Goal: Task Accomplishment & Management: Complete application form

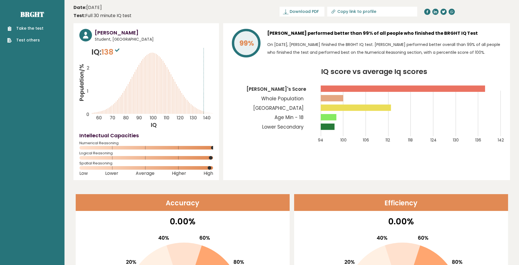
click at [33, 29] on link "Take the test" at bounding box center [25, 29] width 36 height 6
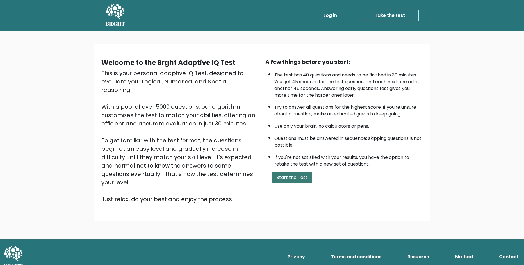
click at [301, 180] on button "Start the Test" at bounding box center [292, 177] width 40 height 11
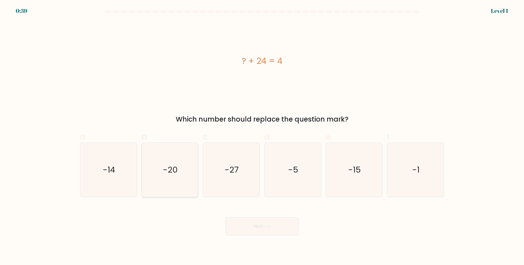
click at [181, 186] on icon "-20" at bounding box center [170, 170] width 54 height 54
click at [262, 136] on input "b. -20" at bounding box center [262, 135] width 0 height 4
radio input "true"
click at [256, 235] on button "Next" at bounding box center [261, 227] width 73 height 18
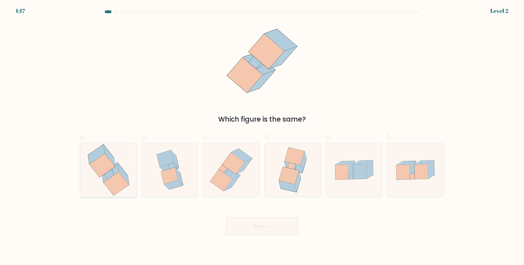
click at [121, 185] on icon at bounding box center [116, 184] width 26 height 24
click at [262, 136] on input "a." at bounding box center [262, 135] width 0 height 4
radio input "true"
click at [251, 221] on button "Next" at bounding box center [261, 227] width 73 height 18
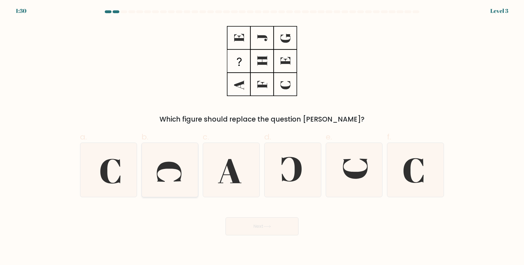
drag, startPoint x: 168, startPoint y: 178, endPoint x: 171, endPoint y: 178, distance: 2.8
click at [168, 178] on icon at bounding box center [170, 170] width 54 height 54
click at [262, 136] on input "b." at bounding box center [262, 135] width 0 height 4
radio input "true"
click at [362, 181] on icon at bounding box center [354, 170] width 54 height 54
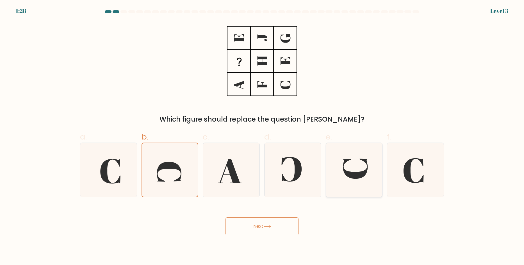
click at [262, 136] on input "e." at bounding box center [262, 135] width 0 height 4
radio input "true"
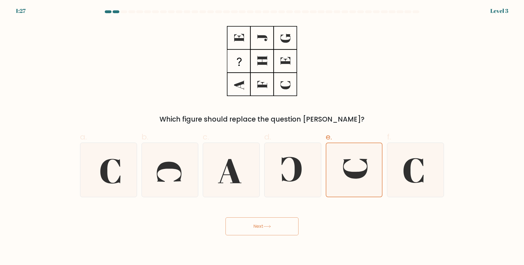
click at [261, 222] on button "Next" at bounding box center [261, 227] width 73 height 18
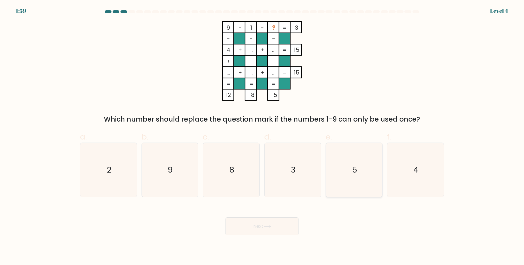
click at [341, 175] on icon "5" at bounding box center [354, 170] width 54 height 54
click at [262, 136] on input "e. 5" at bounding box center [262, 135] width 0 height 4
radio input "true"
click at [284, 225] on button "Next" at bounding box center [261, 227] width 73 height 18
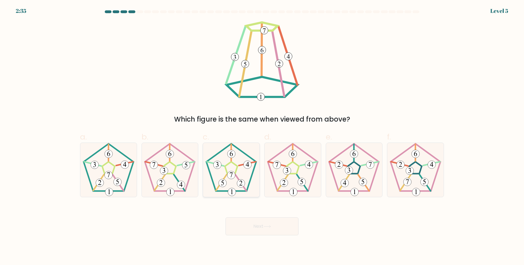
click at [216, 169] on 418 at bounding box center [217, 165] width 8 height 8
click at [262, 136] on input "c." at bounding box center [262, 135] width 0 height 4
radio input "true"
click at [255, 227] on button "Next" at bounding box center [261, 227] width 73 height 18
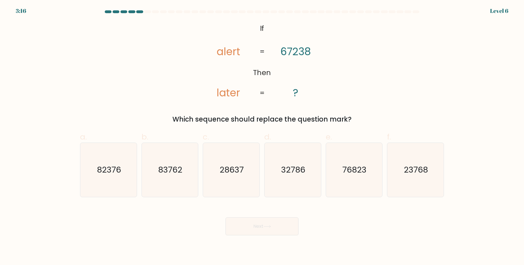
click at [139, 75] on div "@import url('https://fonts.googleapis.com/css?family=Abril+Fatface:400,100,100i…" at bounding box center [262, 72] width 370 height 103
click at [338, 159] on icon "76823" at bounding box center [354, 170] width 54 height 54
click at [262, 136] on input "e. 76823" at bounding box center [262, 135] width 0 height 4
radio input "true"
click at [248, 232] on button "Next" at bounding box center [261, 227] width 73 height 18
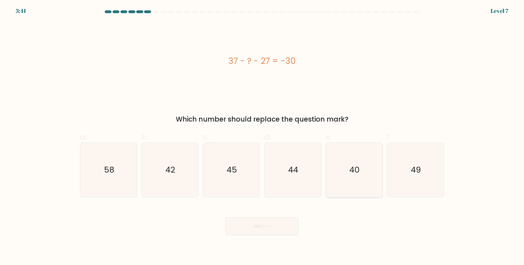
click at [341, 186] on icon "40" at bounding box center [354, 170] width 54 height 54
click at [262, 136] on input "e. 40" at bounding box center [262, 135] width 0 height 4
radio input "true"
click at [262, 224] on button "Next" at bounding box center [261, 227] width 73 height 18
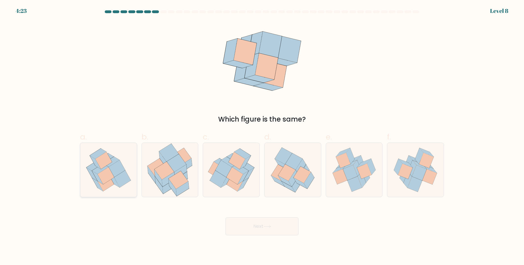
click at [99, 178] on icon at bounding box center [97, 177] width 11 height 13
click at [262, 136] on input "a." at bounding box center [262, 135] width 0 height 4
radio input "true"
click at [270, 223] on button "Next" at bounding box center [261, 227] width 73 height 18
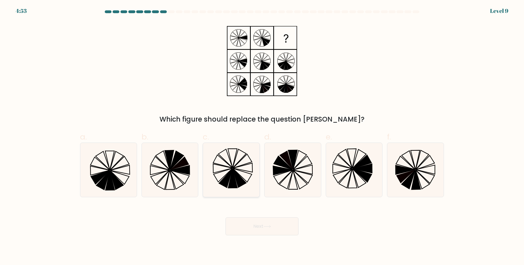
click at [224, 185] on icon at bounding box center [225, 178] width 13 height 19
click at [262, 136] on input "c." at bounding box center [262, 135] width 0 height 4
radio input "true"
click at [253, 231] on button "Next" at bounding box center [261, 227] width 73 height 18
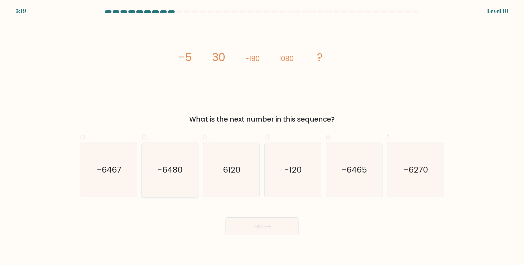
click at [173, 166] on text "-6480" at bounding box center [170, 169] width 25 height 11
click at [262, 136] on input "b. -6480" at bounding box center [262, 135] width 0 height 4
radio input "true"
click at [267, 226] on icon at bounding box center [267, 226] width 8 height 3
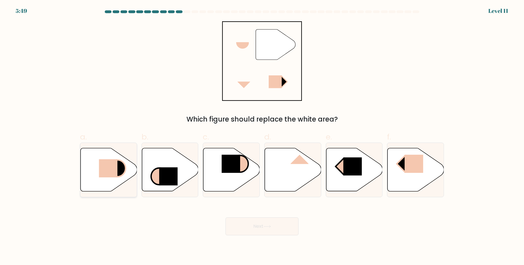
click at [118, 155] on icon at bounding box center [109, 169] width 56 height 43
click at [262, 136] on input "a." at bounding box center [262, 135] width 0 height 4
radio input "true"
click at [260, 231] on button "Next" at bounding box center [261, 227] width 73 height 18
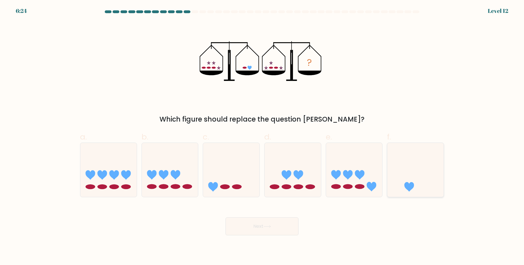
click at [405, 174] on icon at bounding box center [415, 170] width 56 height 47
click at [262, 136] on input "f." at bounding box center [262, 135] width 0 height 4
radio input "true"
click at [270, 224] on button "Next" at bounding box center [261, 227] width 73 height 18
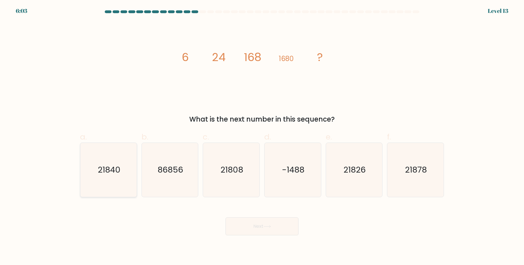
click at [103, 168] on text "21840" at bounding box center [109, 169] width 23 height 11
click at [262, 136] on input "a. 21840" at bounding box center [262, 135] width 0 height 4
radio input "true"
click at [259, 229] on button "Next" at bounding box center [261, 227] width 73 height 18
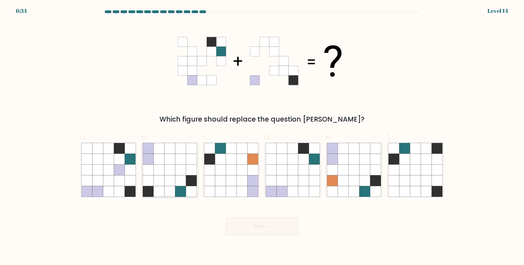
click at [172, 157] on icon at bounding box center [169, 159] width 11 height 11
click at [262, 136] on input "b." at bounding box center [262, 135] width 0 height 4
radio input "true"
click at [267, 232] on button "Next" at bounding box center [261, 227] width 73 height 18
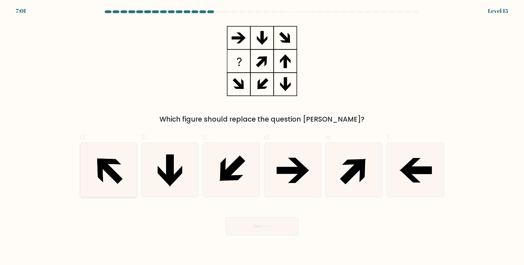
click at [118, 182] on icon at bounding box center [110, 172] width 24 height 24
click at [262, 136] on input "a." at bounding box center [262, 135] width 0 height 4
radio input "true"
click at [253, 226] on button "Next" at bounding box center [261, 227] width 73 height 18
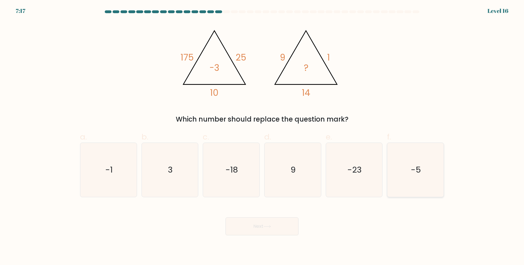
click at [403, 157] on icon "-5" at bounding box center [415, 170] width 54 height 54
click at [262, 136] on input "f. -5" at bounding box center [262, 135] width 0 height 4
radio input "true"
click at [276, 228] on button "Next" at bounding box center [261, 227] width 73 height 18
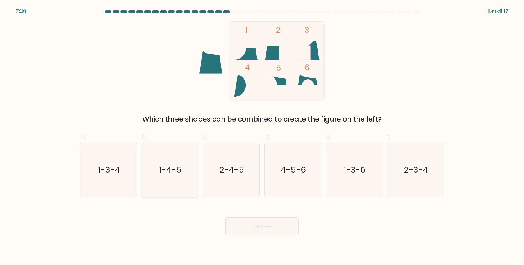
click at [177, 186] on icon "1-4-5" at bounding box center [170, 170] width 54 height 54
click at [262, 136] on input "b. 1-4-5" at bounding box center [262, 135] width 0 height 4
radio input "true"
click at [253, 231] on button "Next" at bounding box center [261, 227] width 73 height 18
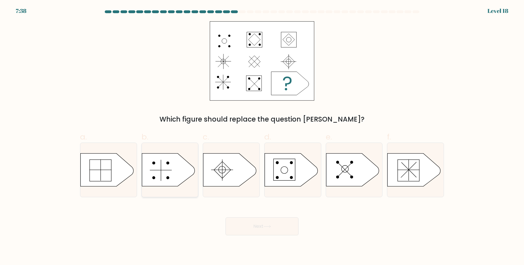
click at [171, 173] on icon at bounding box center [168, 170] width 53 height 33
click at [262, 136] on input "b." at bounding box center [262, 135] width 0 height 4
radio input "true"
click at [409, 180] on icon at bounding box center [413, 170] width 53 height 33
click at [262, 136] on input "f." at bounding box center [262, 135] width 0 height 4
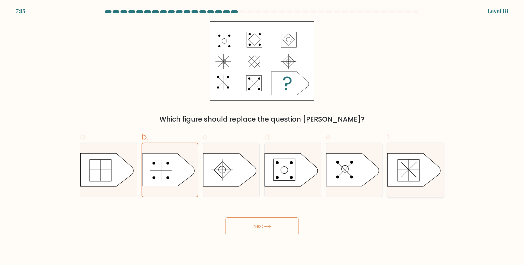
radio input "true"
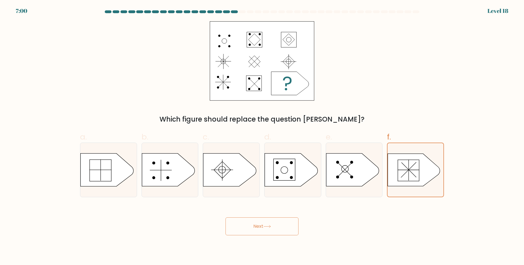
click at [267, 226] on icon at bounding box center [267, 226] width 8 height 3
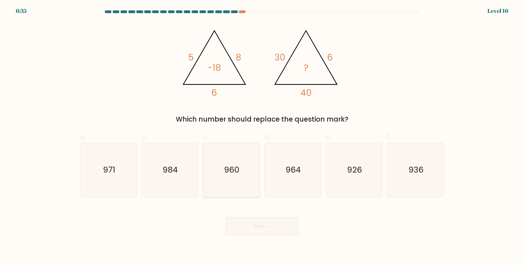
click at [247, 144] on icon "960" at bounding box center [231, 170] width 54 height 54
click at [262, 136] on input "c. 960" at bounding box center [262, 135] width 0 height 4
radio input "true"
click at [265, 232] on button "Next" at bounding box center [261, 227] width 73 height 18
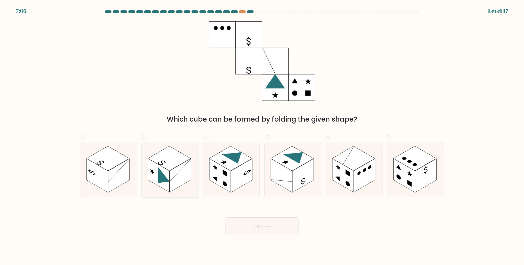
click at [164, 166] on rect at bounding box center [169, 158] width 43 height 25
click at [262, 136] on input "b." at bounding box center [262, 135] width 0 height 4
radio input "true"
click at [118, 152] on icon at bounding box center [108, 170] width 56 height 54
click at [262, 136] on input "a." at bounding box center [262, 135] width 0 height 4
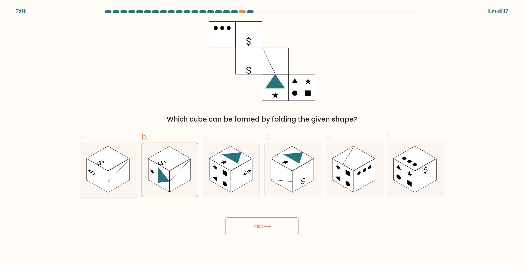
radio input "true"
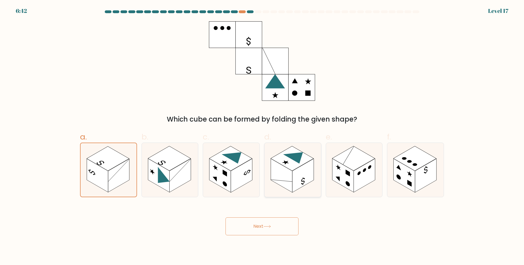
click at [285, 176] on rect at bounding box center [280, 176] width 21 height 34
click at [262, 136] on input "d." at bounding box center [262, 135] width 0 height 4
radio input "true"
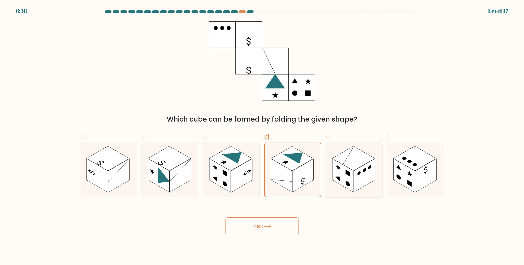
click at [343, 174] on rect at bounding box center [342, 176] width 21 height 34
click at [262, 136] on input "e." at bounding box center [262, 135] width 0 height 4
radio input "true"
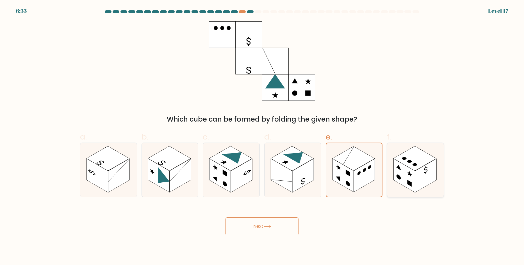
click at [418, 185] on rect at bounding box center [425, 176] width 21 height 34
click at [262, 136] on input "f." at bounding box center [262, 135] width 0 height 4
radio input "true"
click at [189, 173] on rect at bounding box center [179, 176] width 21 height 34
click at [262, 136] on input "b." at bounding box center [262, 135] width 0 height 4
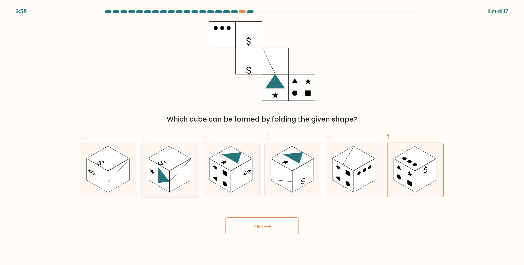
radio input "true"
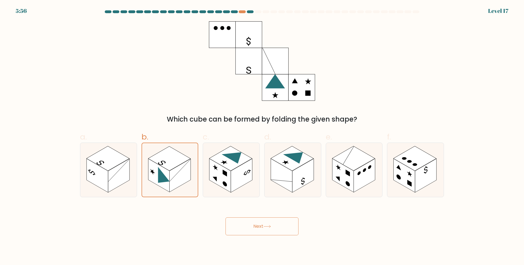
click at [246, 225] on button "Next" at bounding box center [261, 227] width 73 height 18
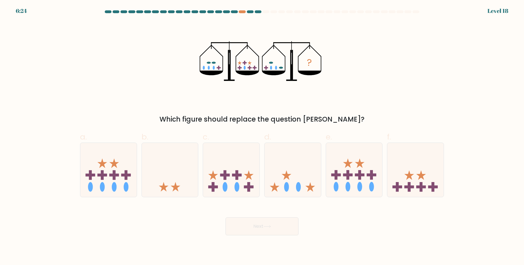
click at [215, 69] on icon "?" at bounding box center [261, 61] width 124 height 80
drag, startPoint x: 212, startPoint y: 67, endPoint x: 219, endPoint y: 70, distance: 7.7
click at [219, 70] on icon "?" at bounding box center [261, 61] width 124 height 80
drag, startPoint x: 210, startPoint y: 67, endPoint x: 234, endPoint y: 69, distance: 24.5
click at [233, 69] on icon "?" at bounding box center [261, 61] width 124 height 80
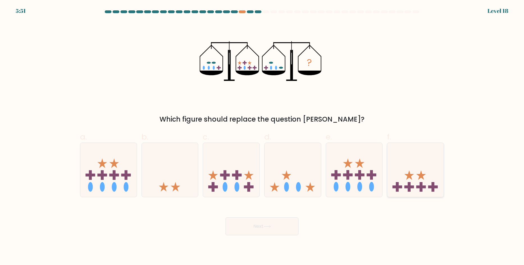
click at [433, 176] on icon at bounding box center [415, 170] width 56 height 47
click at [262, 136] on input "f." at bounding box center [262, 135] width 0 height 4
radio input "true"
click at [272, 222] on button "Next" at bounding box center [261, 227] width 73 height 18
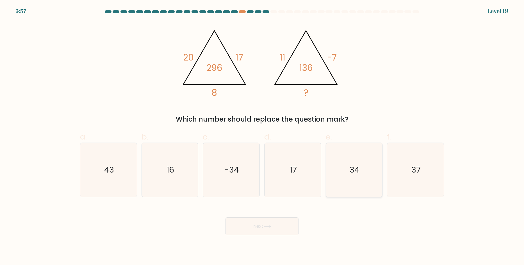
click at [350, 158] on icon "34" at bounding box center [354, 170] width 54 height 54
click at [262, 136] on input "e. 34" at bounding box center [262, 135] width 0 height 4
radio input "true"
click at [263, 222] on button "Next" at bounding box center [261, 227] width 73 height 18
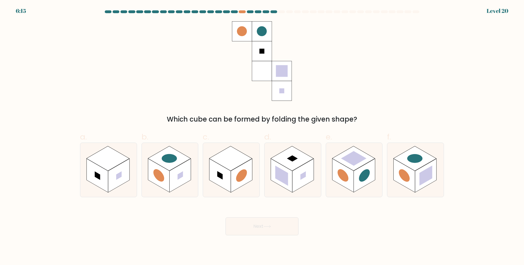
click at [262, 236] on body "6:15 Level 20" at bounding box center [262, 132] width 524 height 265
click at [179, 218] on div "Next" at bounding box center [262, 219] width 370 height 31
click at [234, 151] on rect at bounding box center [230, 158] width 43 height 25
click at [262, 136] on input "c." at bounding box center [262, 135] width 0 height 4
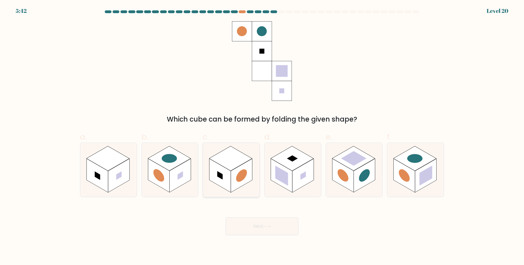
radio input "true"
click at [249, 230] on button "Next" at bounding box center [261, 227] width 73 height 18
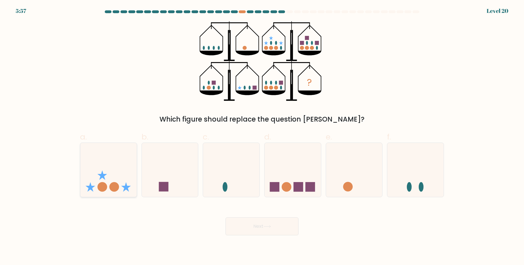
click at [91, 182] on icon at bounding box center [108, 170] width 56 height 47
click at [262, 136] on input "a." at bounding box center [262, 135] width 0 height 4
radio input "true"
click at [278, 229] on button "Next" at bounding box center [261, 227] width 73 height 18
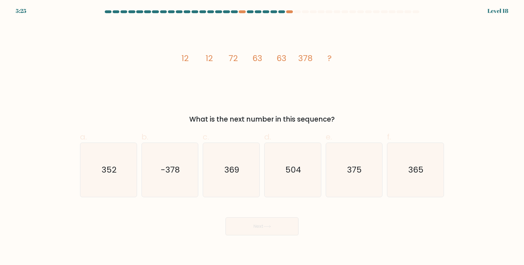
click at [428, 116] on div "What is the next number in this sequence?" at bounding box center [261, 119] width 357 height 10
click at [250, 184] on icon "369" at bounding box center [231, 170] width 54 height 54
click at [262, 136] on input "c. 369" at bounding box center [262, 135] width 0 height 4
radio input "true"
click at [257, 236] on body "4:34 Level 18" at bounding box center [262, 132] width 524 height 265
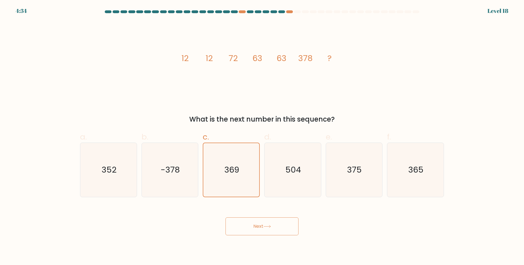
click at [257, 227] on button "Next" at bounding box center [261, 227] width 73 height 18
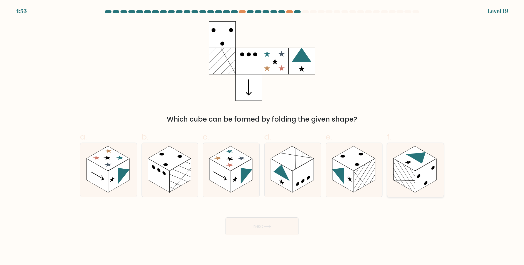
click at [404, 169] on rect at bounding box center [403, 176] width 21 height 34
click at [262, 136] on input "f." at bounding box center [262, 135] width 0 height 4
radio input "true"
click at [269, 228] on icon at bounding box center [267, 226] width 8 height 3
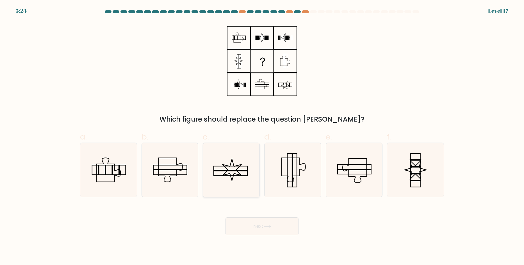
click at [231, 178] on icon at bounding box center [231, 170] width 19 height 22
click at [262, 136] on input "c." at bounding box center [262, 135] width 0 height 4
radio input "true"
click at [418, 176] on icon at bounding box center [415, 170] width 54 height 54
click at [262, 136] on input "f." at bounding box center [262, 135] width 0 height 4
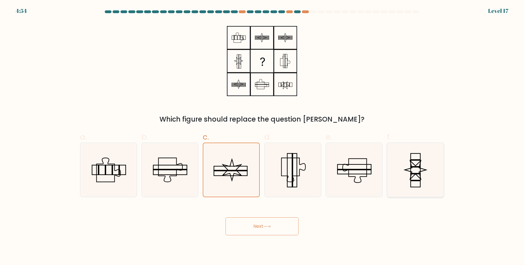
radio input "true"
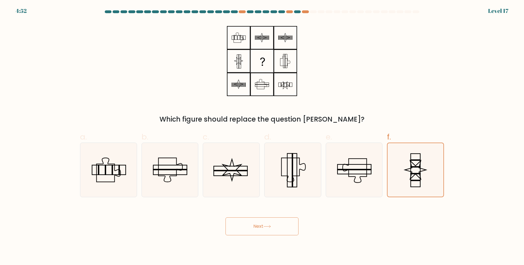
click at [281, 226] on button "Next" at bounding box center [261, 227] width 73 height 18
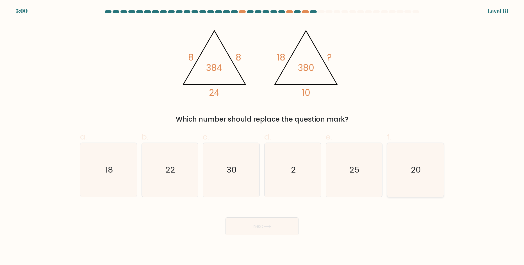
click at [430, 165] on icon "20" at bounding box center [415, 170] width 54 height 54
click at [262, 136] on input "f. 20" at bounding box center [262, 135] width 0 height 4
radio input "true"
click at [276, 222] on button "Next" at bounding box center [261, 227] width 73 height 18
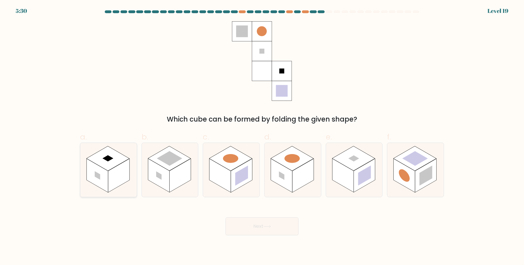
click at [108, 157] on rect at bounding box center [107, 158] width 11 height 6
click at [262, 136] on input "a." at bounding box center [262, 135] width 0 height 4
radio input "true"
click at [162, 163] on rect at bounding box center [169, 158] width 43 height 25
click at [262, 136] on input "b." at bounding box center [262, 135] width 0 height 4
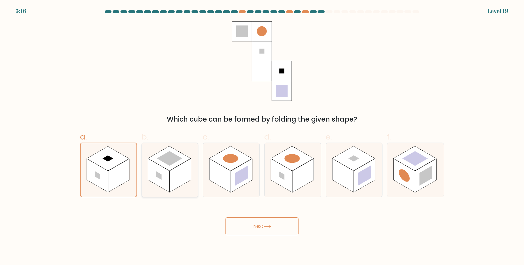
radio input "true"
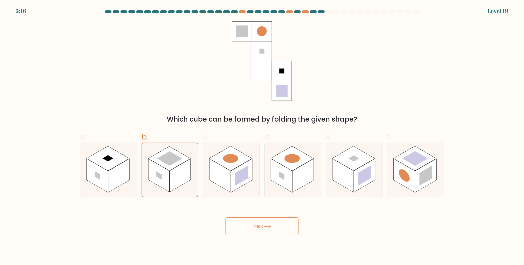
click at [252, 225] on button "Next" at bounding box center [261, 227] width 73 height 18
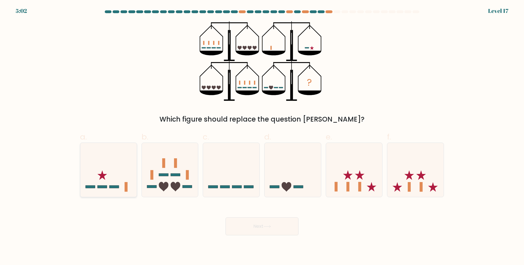
click at [113, 159] on icon at bounding box center [108, 170] width 56 height 47
click at [262, 136] on input "a." at bounding box center [262, 135] width 0 height 4
radio input "true"
click at [253, 232] on button "Next" at bounding box center [261, 227] width 73 height 18
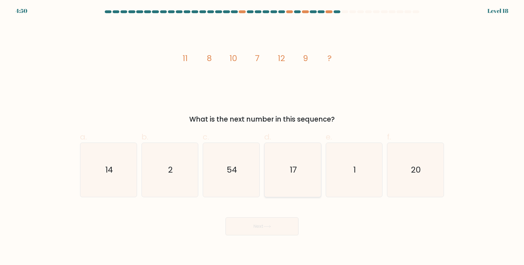
click at [289, 173] on icon "17" at bounding box center [292, 170] width 54 height 54
click at [262, 136] on input "d. 17" at bounding box center [262, 135] width 0 height 4
radio input "true"
click at [270, 230] on button "Next" at bounding box center [261, 227] width 73 height 18
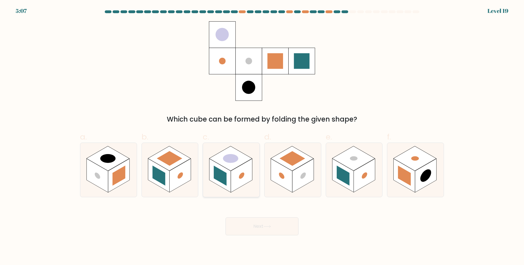
click at [223, 166] on rect at bounding box center [230, 158] width 43 height 25
click at [262, 136] on input "c." at bounding box center [262, 135] width 0 height 4
radio input "true"
click at [263, 229] on button "Next" at bounding box center [261, 227] width 73 height 18
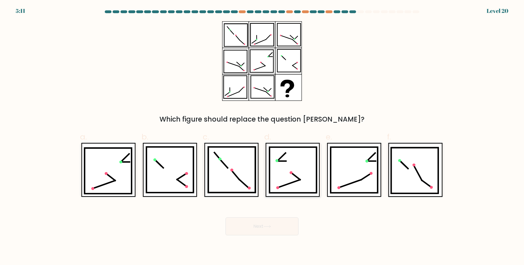
click at [285, 175] on icon at bounding box center [292, 170] width 47 height 46
click at [262, 136] on input "d." at bounding box center [262, 135] width 0 height 4
radio input "true"
click at [285, 233] on button "Next" at bounding box center [261, 227] width 73 height 18
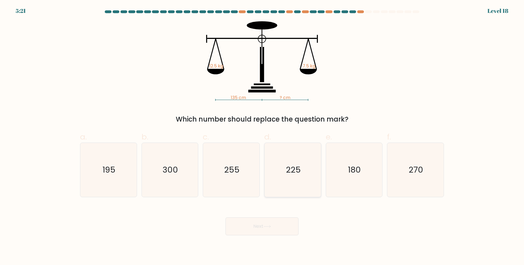
click at [283, 182] on icon "225" at bounding box center [292, 170] width 54 height 54
click at [262, 136] on input "d. 225" at bounding box center [262, 135] width 0 height 4
radio input "true"
click at [265, 226] on icon at bounding box center [267, 226] width 8 height 3
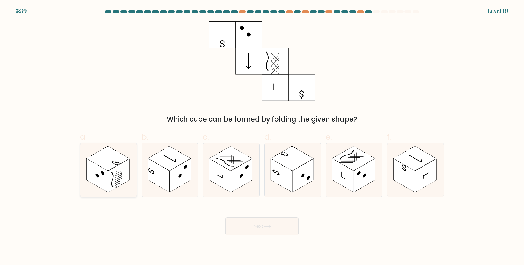
click at [107, 163] on rect at bounding box center [107, 158] width 43 height 25
click at [262, 136] on input "a." at bounding box center [262, 135] width 0 height 4
radio input "true"
click at [172, 183] on rect at bounding box center [179, 176] width 21 height 34
click at [262, 136] on input "b." at bounding box center [262, 135] width 0 height 4
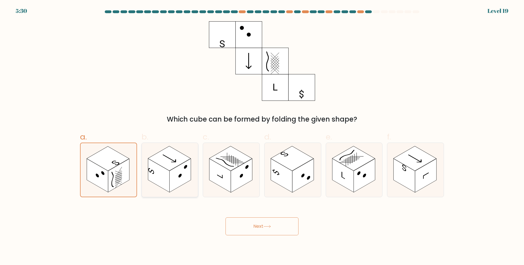
radio input "true"
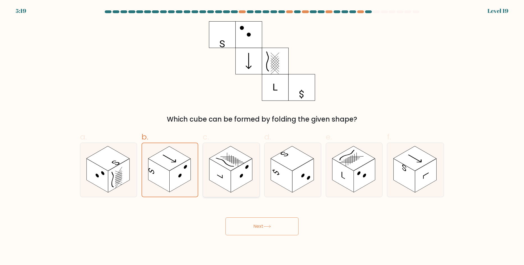
click at [227, 178] on rect at bounding box center [219, 176] width 21 height 34
click at [262, 136] on input "c." at bounding box center [262, 135] width 0 height 4
radio input "true"
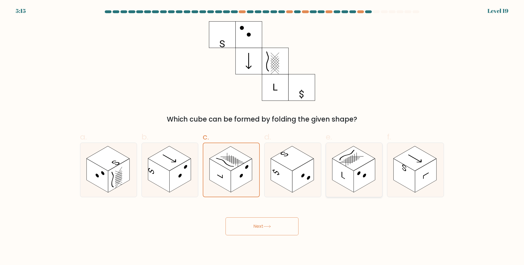
click at [357, 190] on rect at bounding box center [363, 176] width 21 height 34
click at [262, 136] on input "e." at bounding box center [262, 135] width 0 height 4
radio input "true"
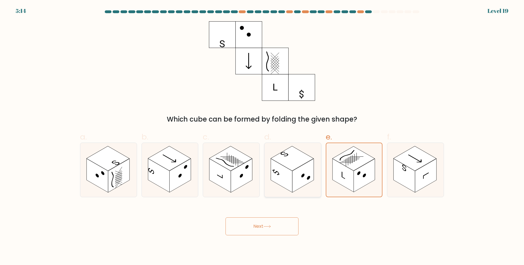
click at [299, 177] on rect at bounding box center [302, 176] width 21 height 34
click at [262, 136] on input "d." at bounding box center [262, 135] width 0 height 4
radio input "true"
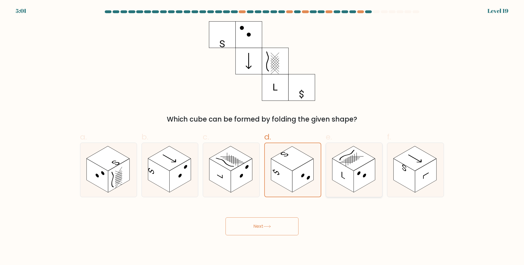
click at [357, 161] on rect at bounding box center [353, 158] width 43 height 25
click at [262, 136] on input "e." at bounding box center [262, 135] width 0 height 4
radio input "true"
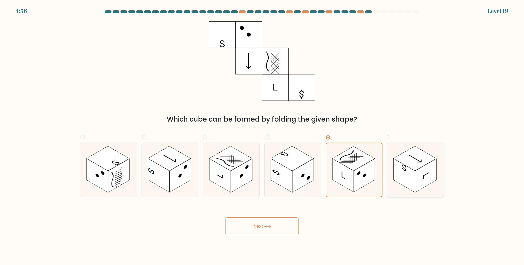
click at [417, 153] on rect at bounding box center [414, 158] width 43 height 25
click at [262, 136] on input "f." at bounding box center [262, 135] width 0 height 4
radio input "true"
click at [264, 226] on button "Next" at bounding box center [261, 227] width 73 height 18
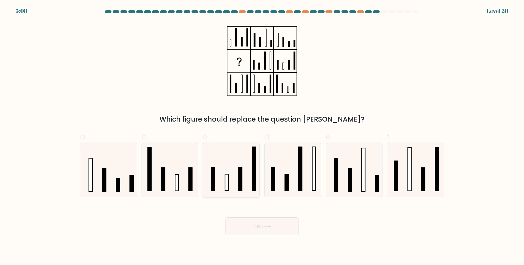
click at [235, 179] on icon at bounding box center [231, 170] width 54 height 54
click at [262, 136] on input "c." at bounding box center [262, 135] width 0 height 4
radio input "true"
click at [261, 228] on button "Next" at bounding box center [261, 227] width 73 height 18
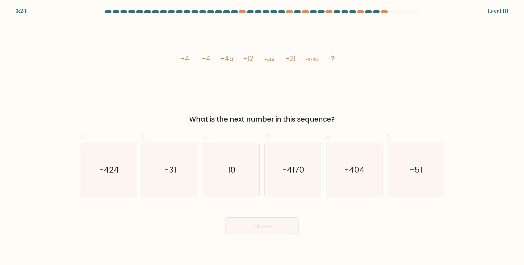
drag, startPoint x: 191, startPoint y: 173, endPoint x: 248, endPoint y: 219, distance: 73.4
click at [191, 173] on icon "-31" at bounding box center [170, 170] width 54 height 54
click at [262, 136] on input "b. -31" at bounding box center [262, 135] width 0 height 4
radio input "true"
click at [250, 221] on button "Next" at bounding box center [261, 227] width 73 height 18
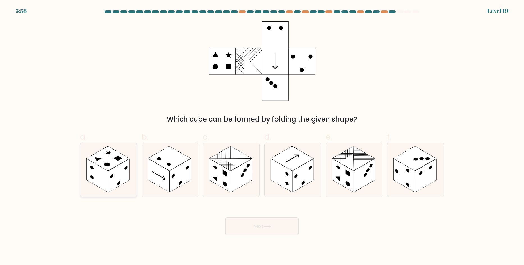
click at [106, 151] on rect at bounding box center [107, 158] width 43 height 25
click at [262, 136] on input "a." at bounding box center [262, 135] width 0 height 4
radio input "true"
click at [153, 166] on rect at bounding box center [158, 176] width 21 height 34
click at [262, 136] on input "b." at bounding box center [262, 135] width 0 height 4
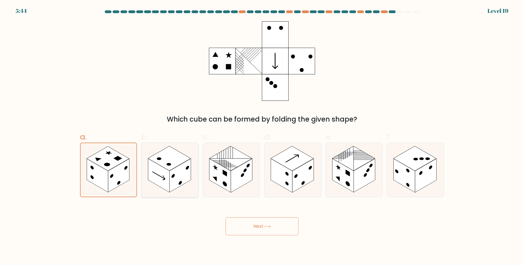
radio input "true"
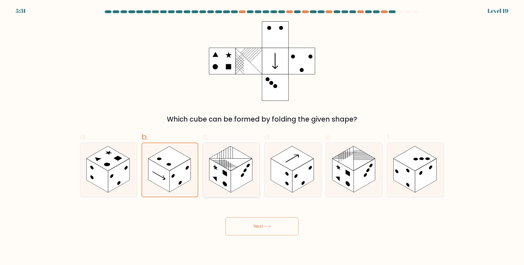
click at [243, 178] on rect at bounding box center [241, 176] width 21 height 34
click at [262, 136] on input "c." at bounding box center [262, 135] width 0 height 4
radio input "true"
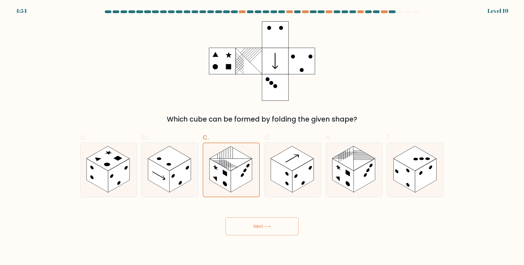
click at [274, 230] on button "Next" at bounding box center [261, 227] width 73 height 18
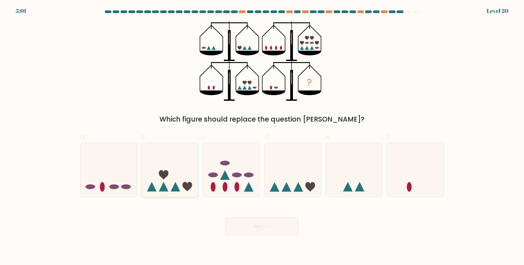
click at [176, 166] on icon at bounding box center [170, 170] width 56 height 47
click at [262, 136] on input "b." at bounding box center [262, 135] width 0 height 4
radio input "true"
click at [100, 173] on icon at bounding box center [108, 170] width 56 height 47
click at [262, 136] on input "a." at bounding box center [262, 135] width 0 height 4
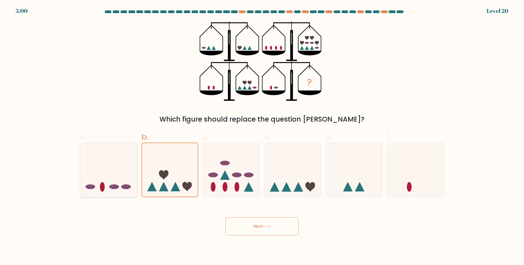
radio input "true"
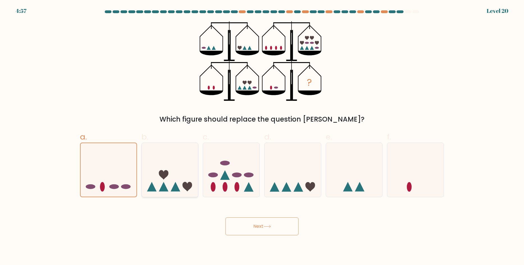
drag, startPoint x: 166, startPoint y: 179, endPoint x: 170, endPoint y: 183, distance: 6.2
click at [167, 180] on icon at bounding box center [170, 170] width 56 height 47
click at [262, 136] on input "b." at bounding box center [262, 135] width 0 height 4
radio input "true"
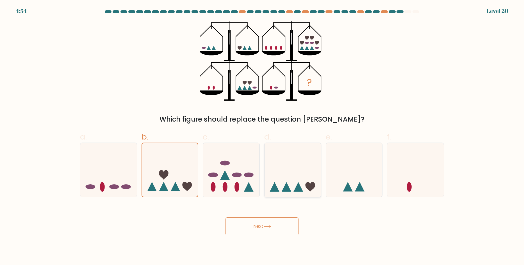
click at [289, 173] on icon at bounding box center [292, 170] width 56 height 47
click at [262, 136] on input "d." at bounding box center [262, 135] width 0 height 4
radio input "true"
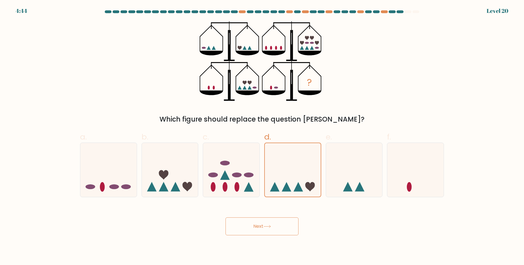
click at [261, 231] on button "Next" at bounding box center [261, 227] width 73 height 18
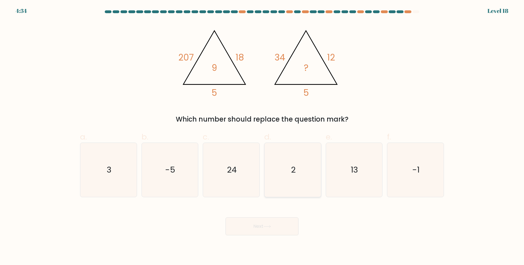
click at [281, 176] on icon "2" at bounding box center [292, 170] width 54 height 54
click at [262, 136] on input "d. 2" at bounding box center [262, 135] width 0 height 4
radio input "true"
click at [270, 222] on button "Next" at bounding box center [261, 227] width 73 height 18
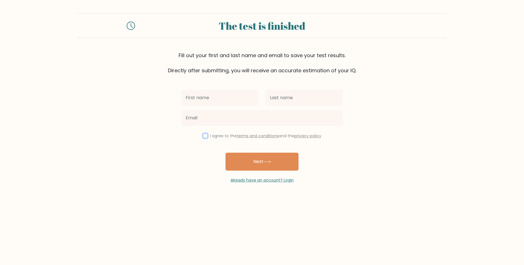
click at [203, 136] on input "checkbox" at bounding box center [205, 136] width 4 height 4
checkbox input "true"
click at [213, 105] on input "text" at bounding box center [219, 98] width 77 height 16
type input "eichel"
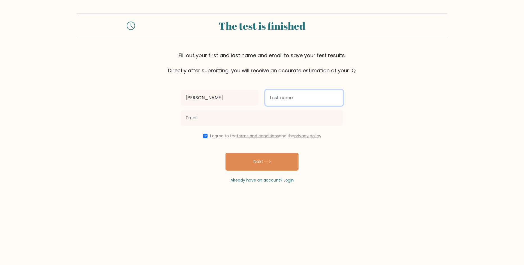
click at [281, 98] on input "text" at bounding box center [303, 98] width 77 height 16
type input "turkowksi"
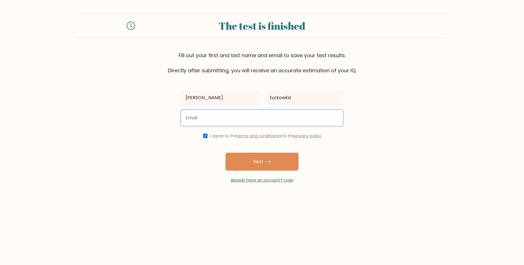
click at [246, 119] on input "email" at bounding box center [262, 118] width 162 height 16
type input "eichelgmbh1@gmail.com"
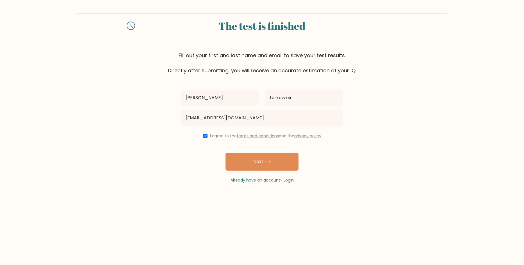
click at [258, 162] on button "Next" at bounding box center [261, 162] width 73 height 18
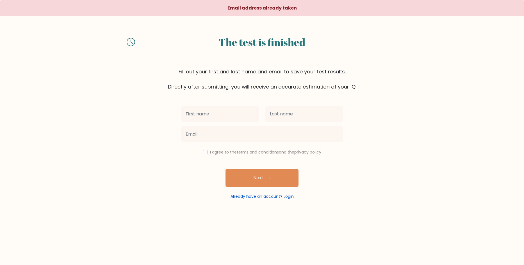
click at [260, 194] on link "Already have an account? Login" at bounding box center [261, 197] width 63 height 6
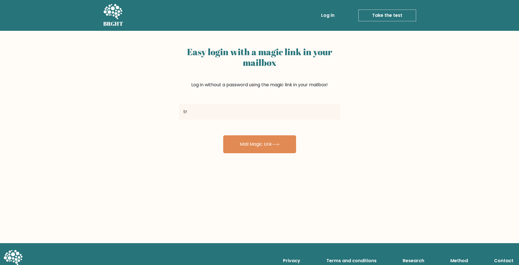
type input "[PERSON_NAME][EMAIL_ADDRESS][PERSON_NAME][DOMAIN_NAME]"
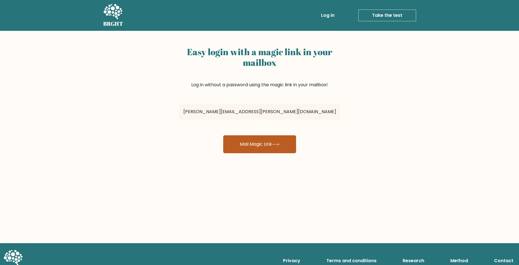
click at [265, 148] on button "Mail Magic Link" at bounding box center [259, 145] width 73 height 18
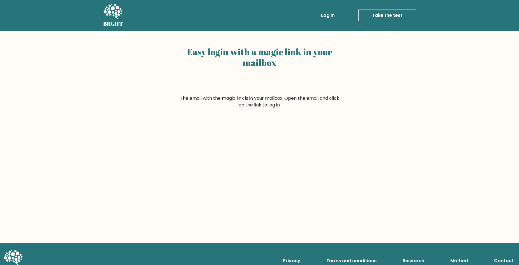
drag, startPoint x: 336, startPoint y: 43, endPoint x: 338, endPoint y: 41, distance: 3.2
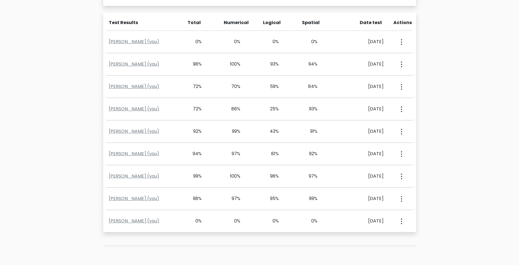
scroll to position [241, 0]
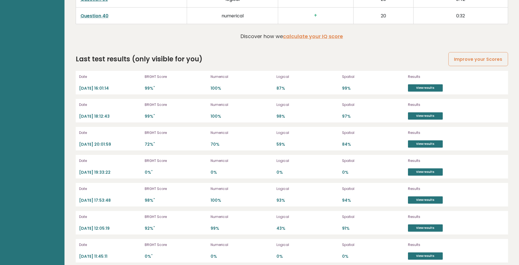
scroll to position [1581, 0]
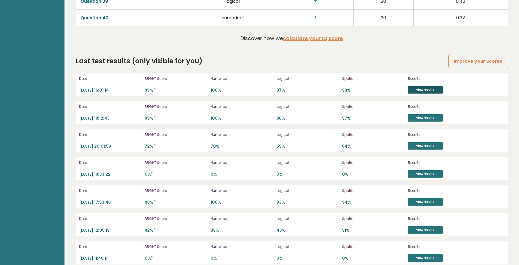
click at [419, 86] on link "View results" at bounding box center [425, 89] width 35 height 7
click at [423, 114] on link "View results" at bounding box center [425, 117] width 35 height 7
click at [418, 87] on div "Date 2025-09-05 16:01:14 BRGHT Score 99% * Numerical 100% Logical 87% Spatial 9…" at bounding box center [292, 85] width 433 height 24
click at [421, 86] on link "View results" at bounding box center [425, 89] width 35 height 7
click at [427, 171] on link "View results" at bounding box center [425, 174] width 35 height 7
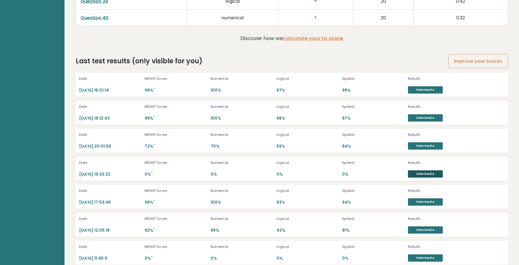
click at [429, 171] on link "View results" at bounding box center [425, 174] width 35 height 7
click at [426, 143] on link "View results" at bounding box center [425, 146] width 35 height 7
click at [423, 143] on link "View results" at bounding box center [425, 146] width 35 height 7
click at [427, 86] on link "View results" at bounding box center [425, 89] width 35 height 7
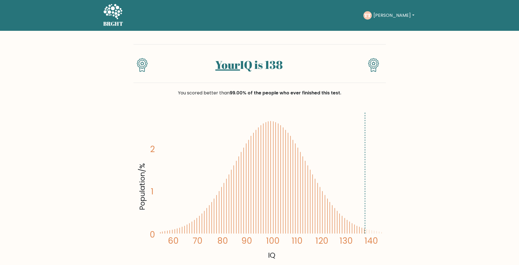
click at [364, 233] on icon "Population/% IQ 0 1 2 60 70 80 90 100 110 120 130 140" at bounding box center [260, 185] width 246 height 151
drag, startPoint x: 368, startPoint y: 219, endPoint x: 370, endPoint y: 208, distance: 11.8
drag, startPoint x: 0, startPoint y: 0, endPoint x: 423, endPoint y: 108, distance: 436.4
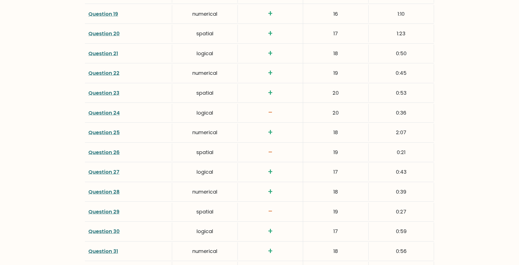
scroll to position [1427, 0]
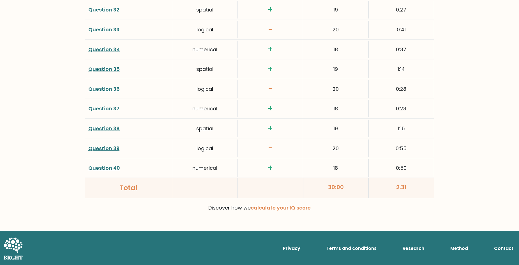
click at [105, 166] on link "Question 40" at bounding box center [104, 168] width 32 height 7
click at [102, 146] on link "Question 39" at bounding box center [103, 148] width 31 height 7
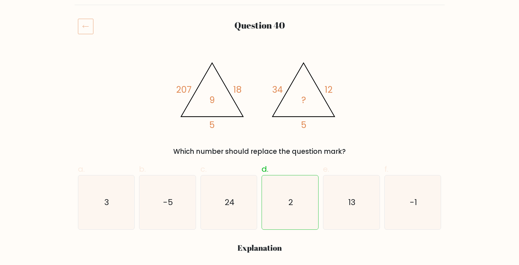
scroll to position [84, 0]
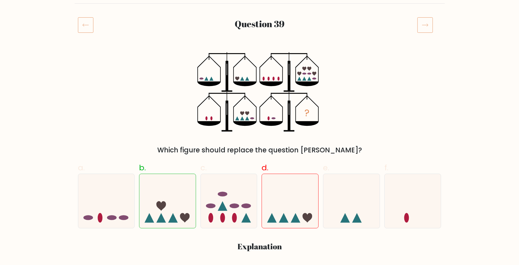
scroll to position [56, 0]
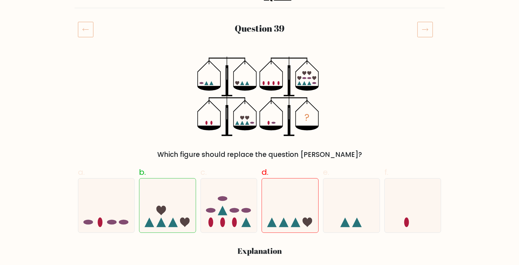
drag, startPoint x: 43, startPoint y: 124, endPoint x: 47, endPoint y: 119, distance: 6.8
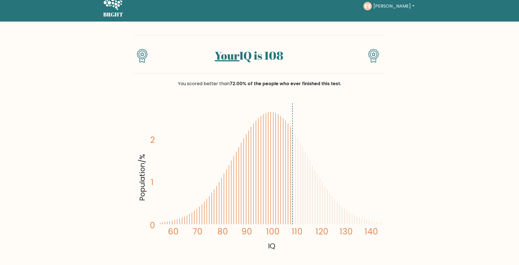
scroll to position [56, 0]
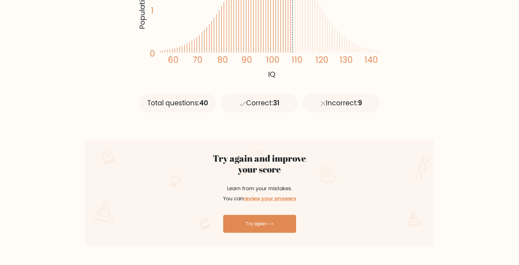
scroll to position [196, 0]
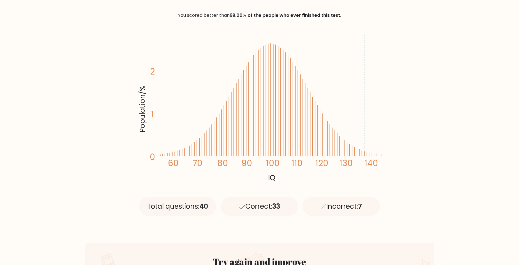
scroll to position [56, 0]
